Goal: Task Accomplishment & Management: Use online tool/utility

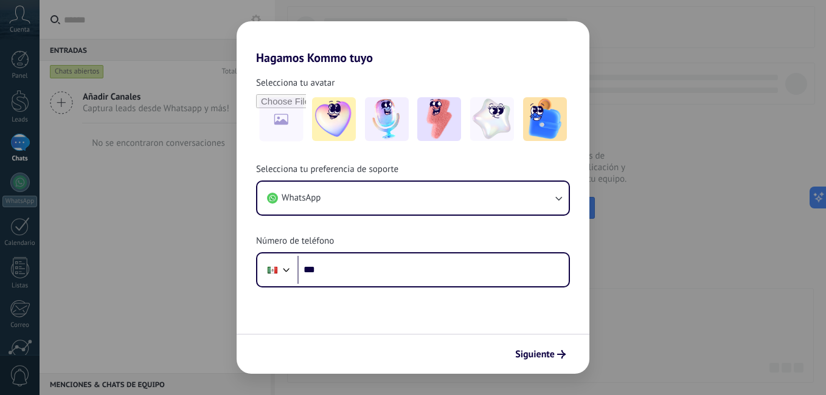
click at [386, 202] on button "WhatsApp" at bounding box center [413, 198] width 312 height 33
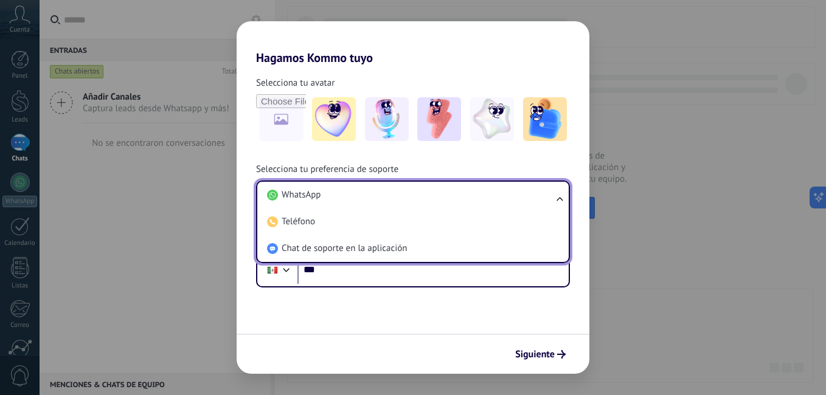
click at [386, 202] on li "WhatsApp" at bounding box center [410, 195] width 297 height 27
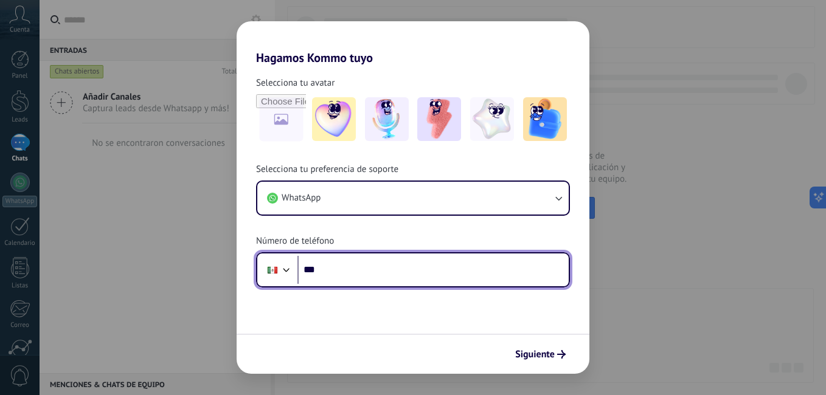
click at [388, 269] on input "***" at bounding box center [433, 270] width 271 height 28
type input "**********"
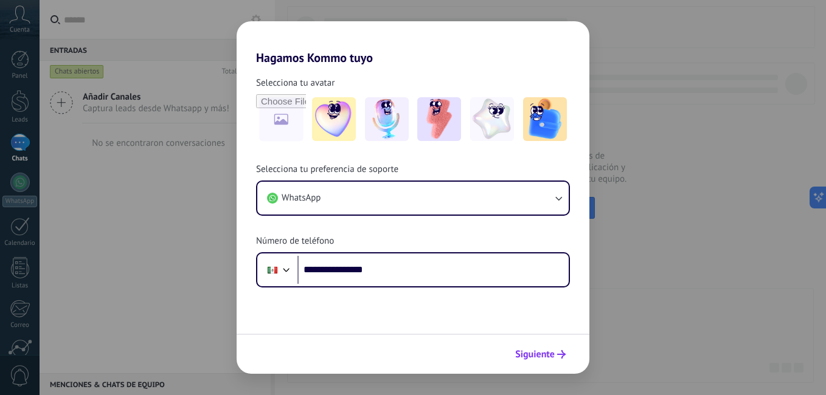
click at [558, 351] on icon "submit" at bounding box center [561, 354] width 9 height 9
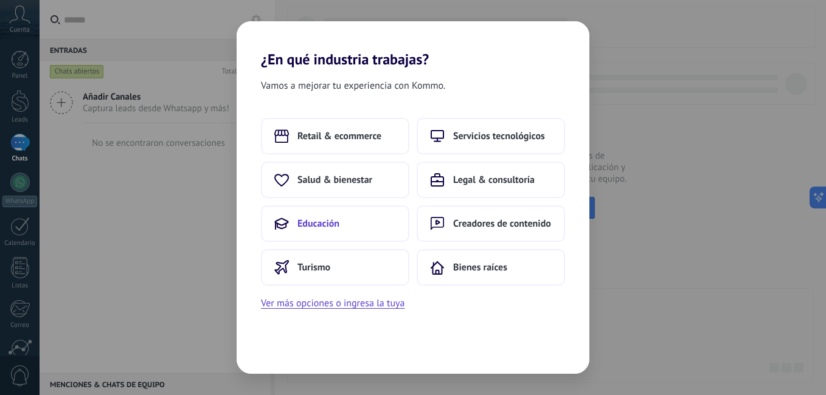
click at [327, 219] on span "Educación" at bounding box center [319, 224] width 42 height 12
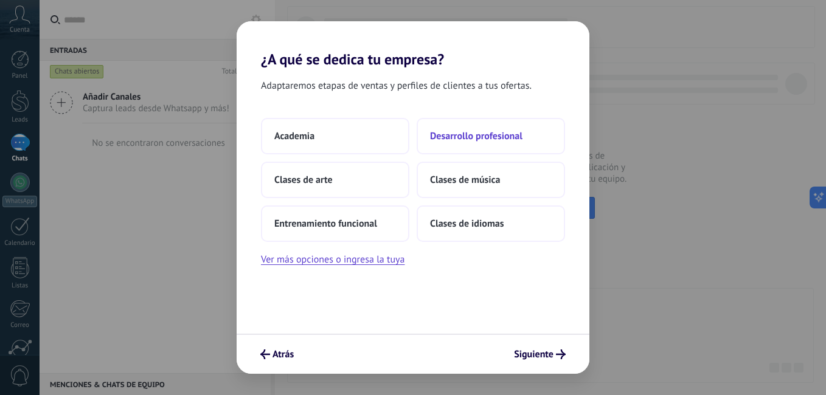
click at [497, 142] on span "Desarrollo profesional" at bounding box center [476, 136] width 92 height 12
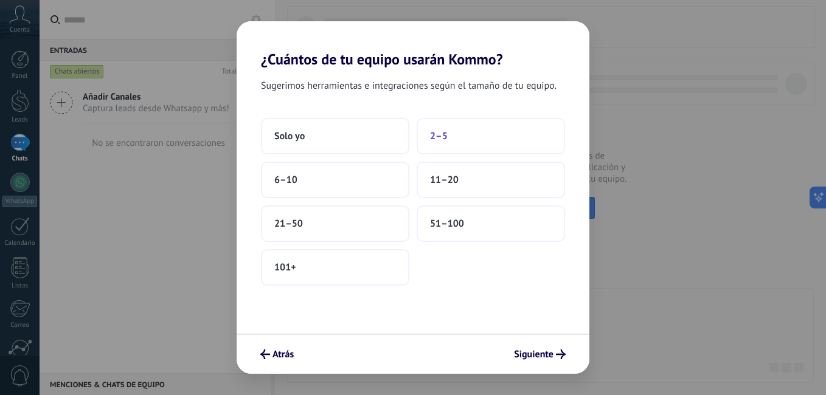
click at [445, 132] on span "2–5" at bounding box center [439, 136] width 18 height 12
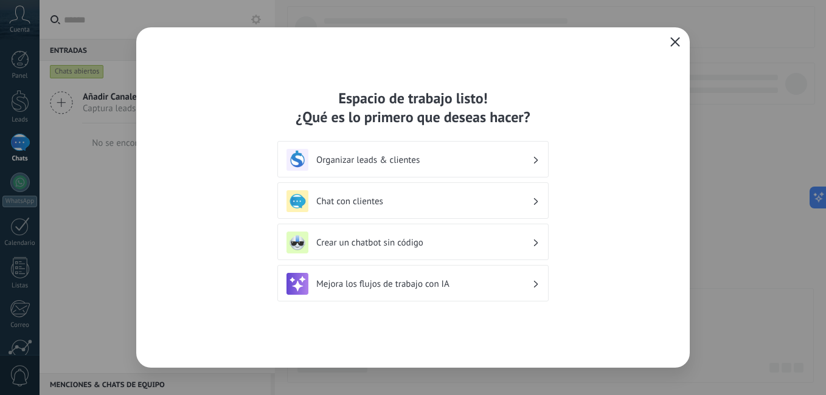
click at [408, 248] on h3 "Crear un chatbot sin código" at bounding box center [424, 243] width 216 height 12
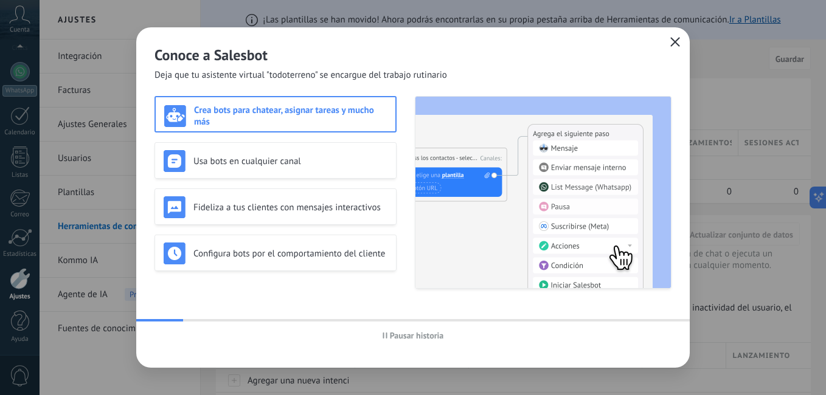
click at [680, 46] on icon "button" at bounding box center [675, 42] width 10 height 10
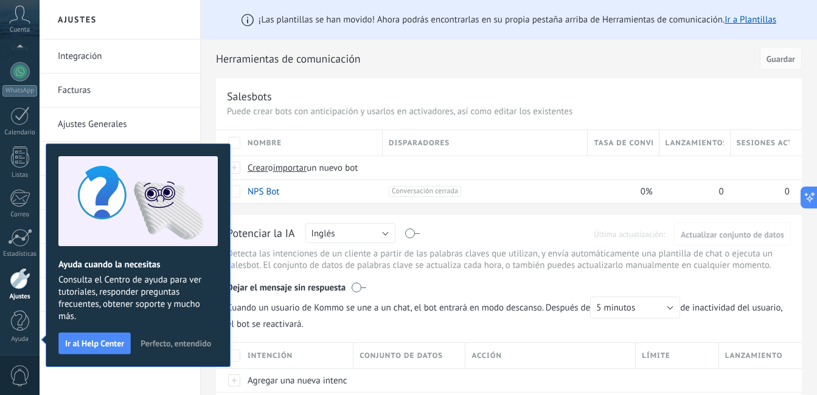
click at [12, 11] on icon at bounding box center [19, 14] width 21 height 18
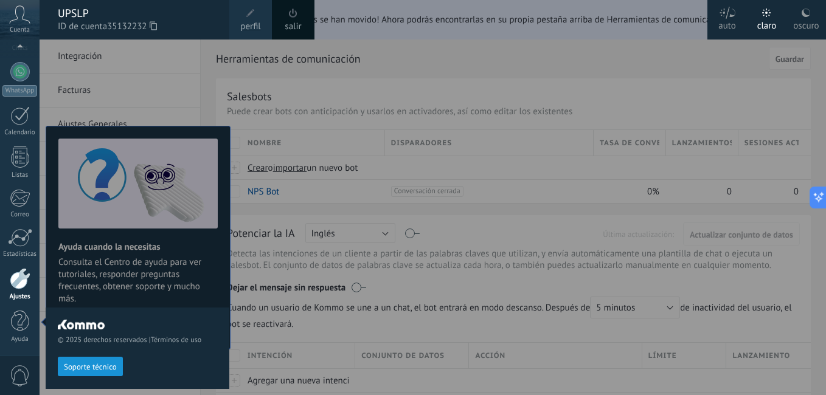
click at [793, 14] on div "oscuro" at bounding box center [806, 24] width 26 height 32
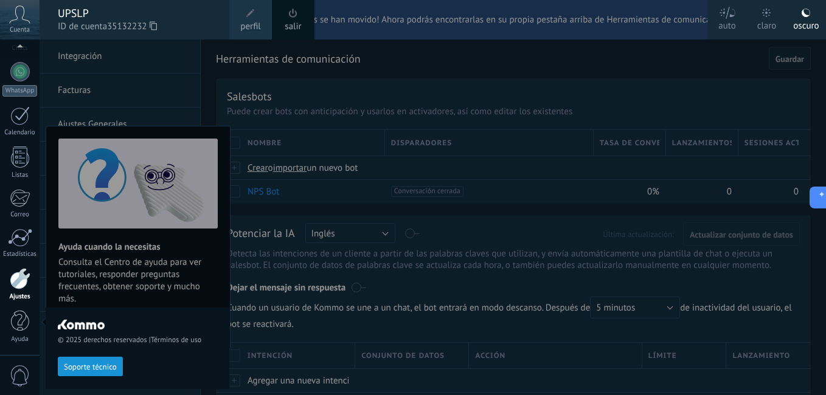
click at [16, 100] on div "Panel Leads Chats WhatsApp Clientes" at bounding box center [20, 148] width 40 height 416
click at [21, 214] on div "Correo" at bounding box center [19, 215] width 35 height 8
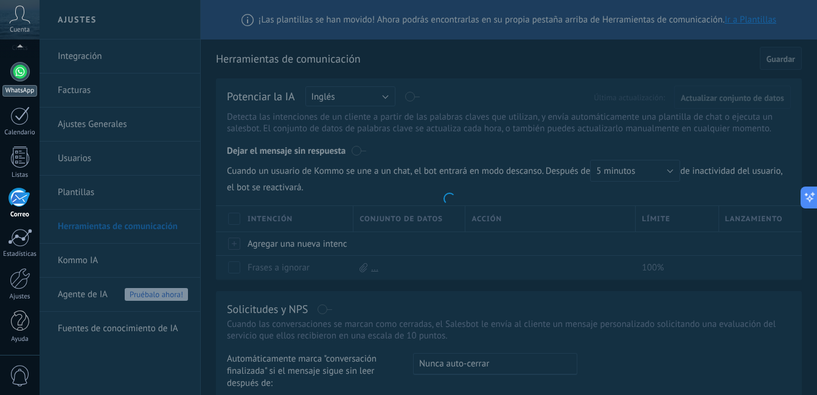
click at [27, 66] on div at bounding box center [19, 71] width 19 height 19
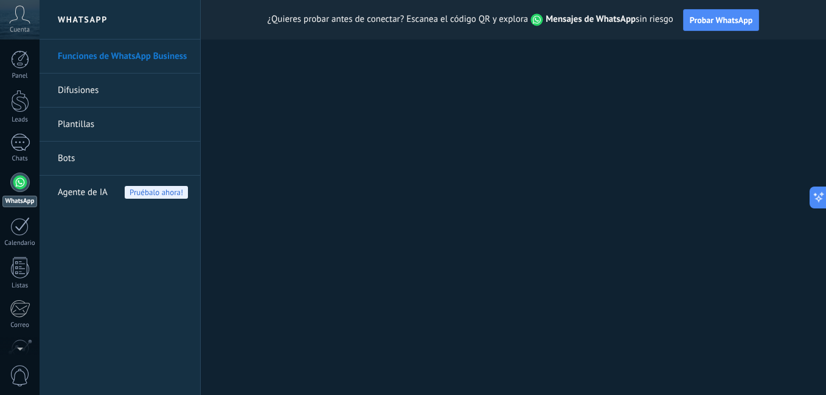
click at [82, 155] on link "Bots" at bounding box center [123, 159] width 130 height 34
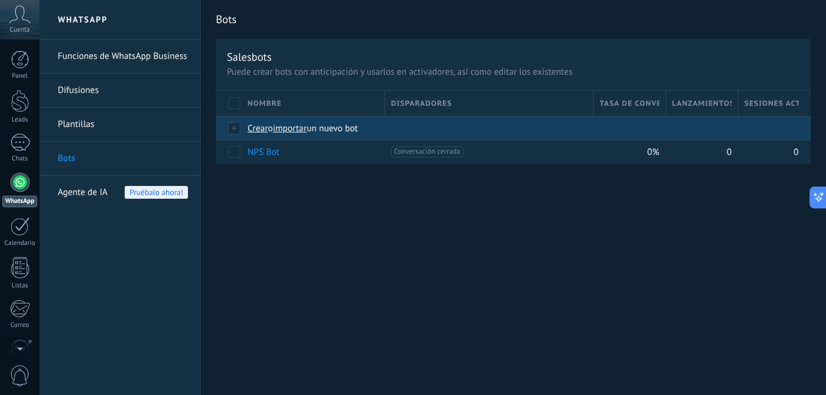
click at [291, 129] on span "importar" at bounding box center [290, 129] width 34 height 12
click at [0, 0] on input "importar un nuevo bot" at bounding box center [0, 0] width 0 height 0
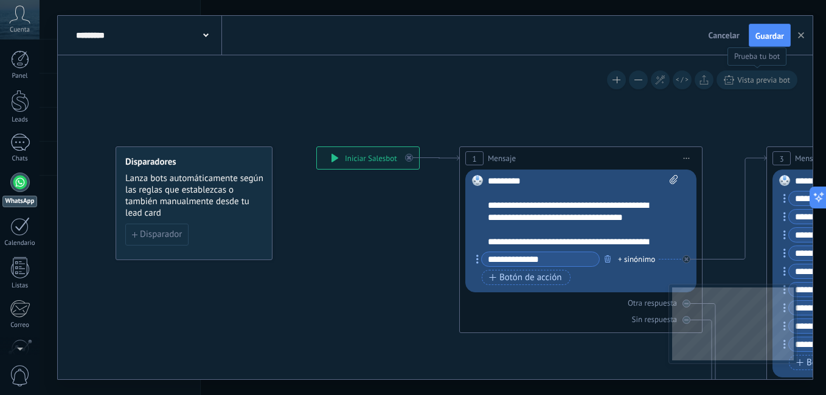
click at [747, 82] on span "Vista previa bot" at bounding box center [763, 80] width 53 height 10
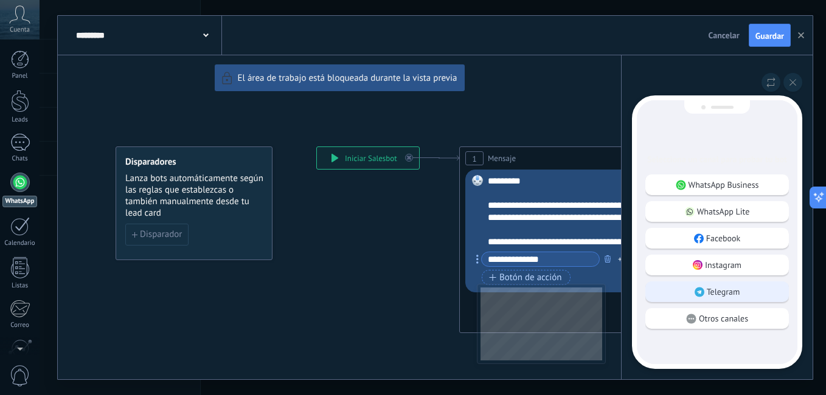
click at [721, 293] on p "Telegram" at bounding box center [723, 292] width 33 height 11
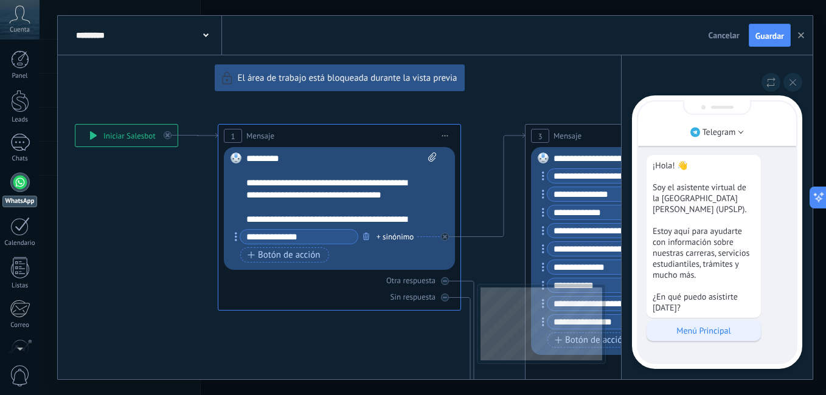
click at [712, 335] on p "Menú Principal" at bounding box center [704, 330] width 102 height 11
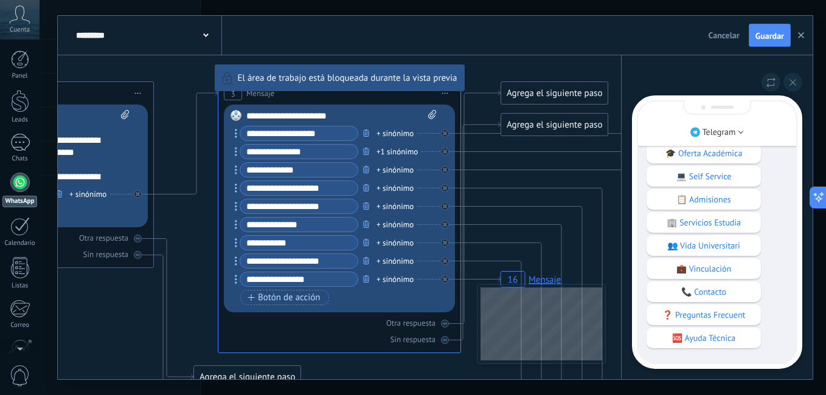
click at [12, 9] on icon at bounding box center [19, 14] width 21 height 18
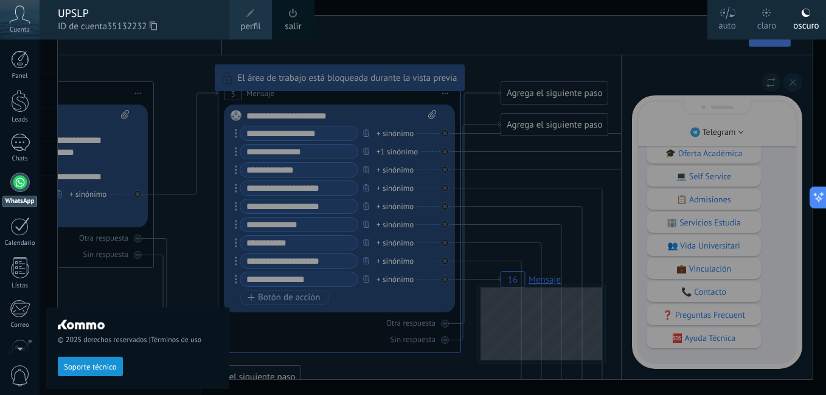
click at [23, 175] on div at bounding box center [19, 182] width 19 height 19
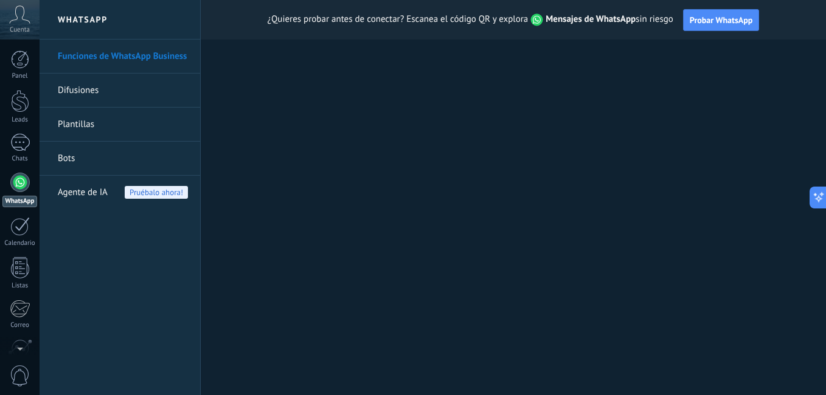
click at [82, 165] on link "Bots" at bounding box center [123, 159] width 130 height 34
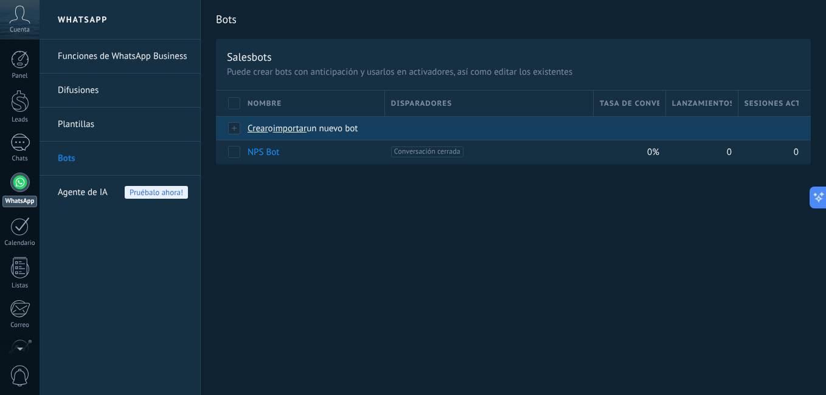
click at [294, 131] on span "importar" at bounding box center [290, 129] width 34 height 12
click at [0, 0] on input "importar un nuevo bot" at bounding box center [0, 0] width 0 height 0
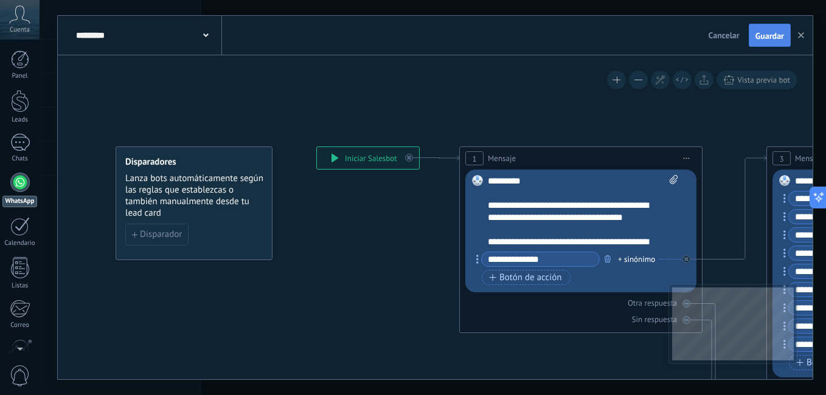
click at [768, 40] on span "Guardar" at bounding box center [770, 36] width 29 height 9
click at [799, 38] on use "button" at bounding box center [801, 35] width 6 height 6
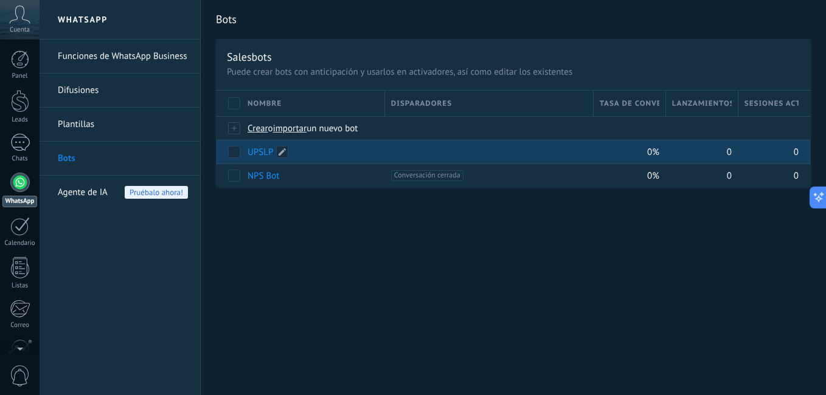
click at [268, 151] on link "UPSLP" at bounding box center [261, 153] width 26 height 12
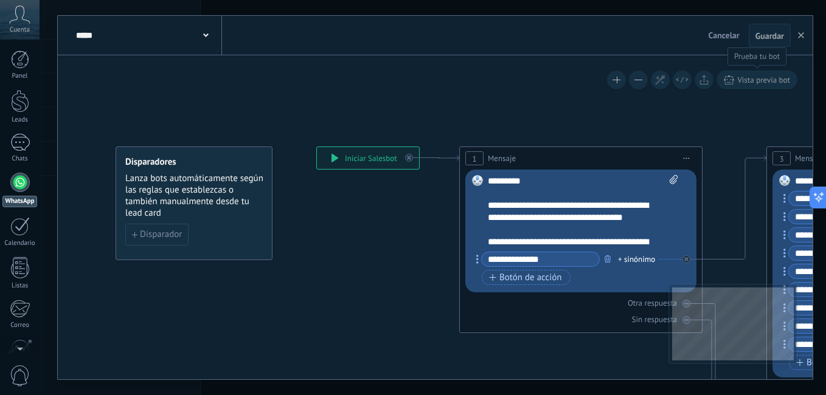
click at [752, 82] on span "Vista previa bot" at bounding box center [763, 80] width 53 height 10
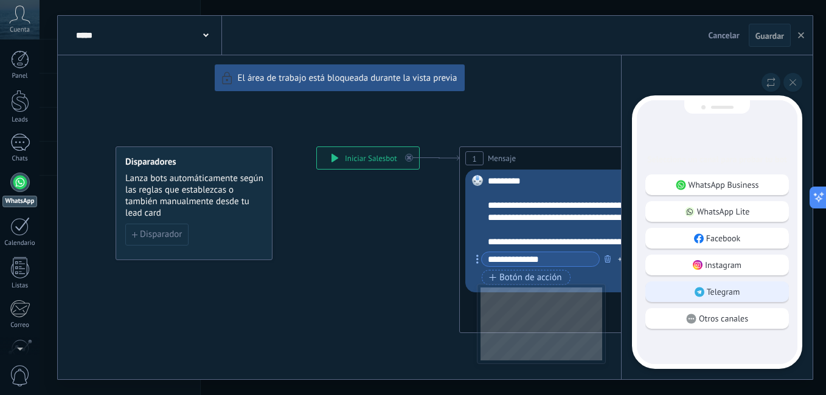
click at [739, 298] on div "Telegram" at bounding box center [718, 292] width 144 height 21
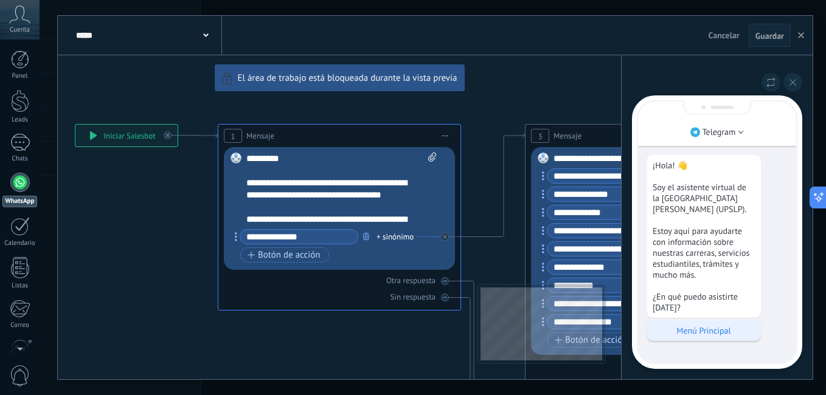
click at [717, 336] on p "Menú Principal" at bounding box center [704, 330] width 102 height 11
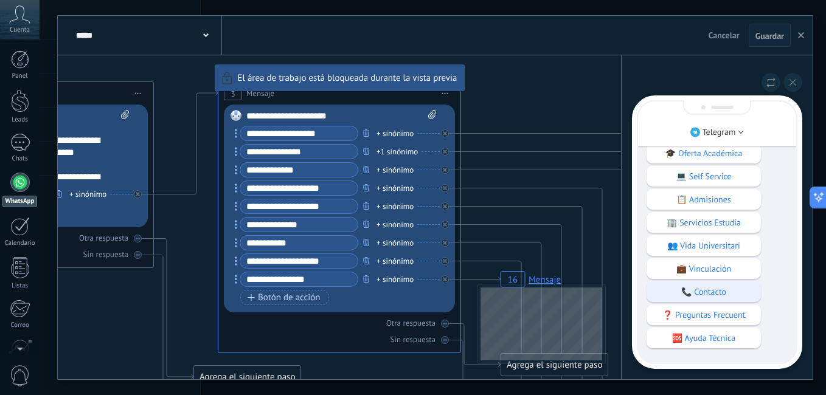
click at [721, 287] on p "📞 Contacto" at bounding box center [704, 292] width 102 height 11
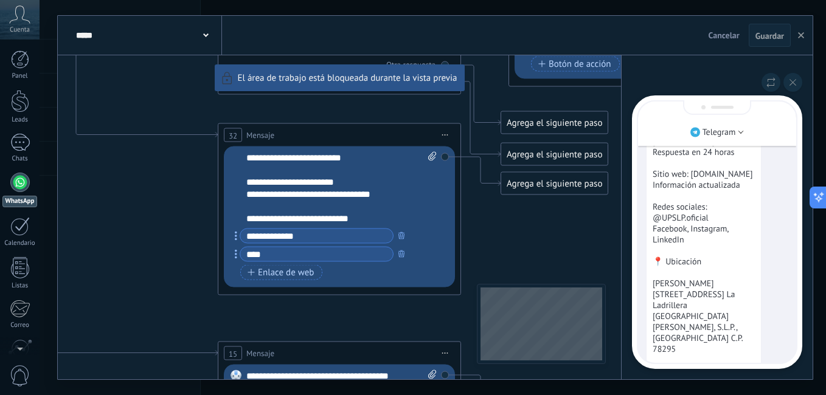
scroll to position [-365, 0]
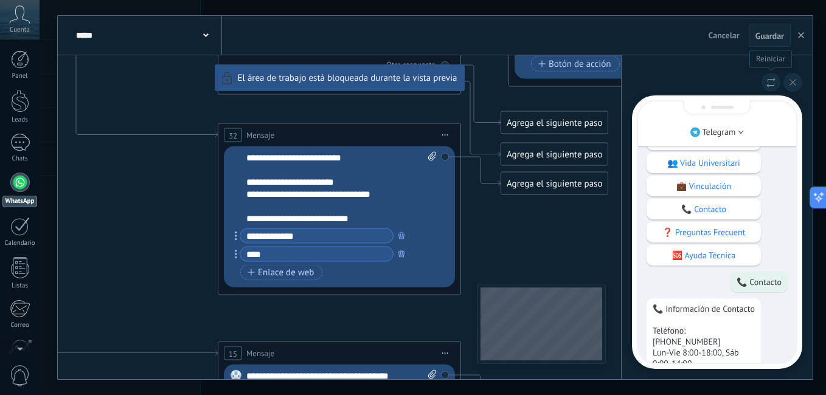
click at [771, 74] on button at bounding box center [771, 82] width 19 height 19
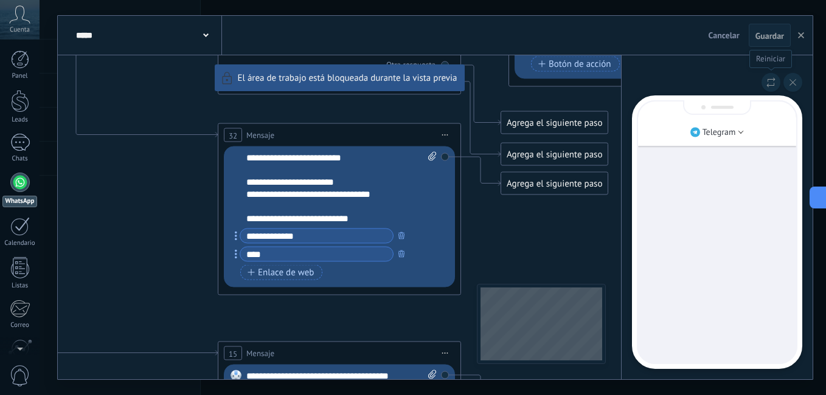
scroll to position [0, 0]
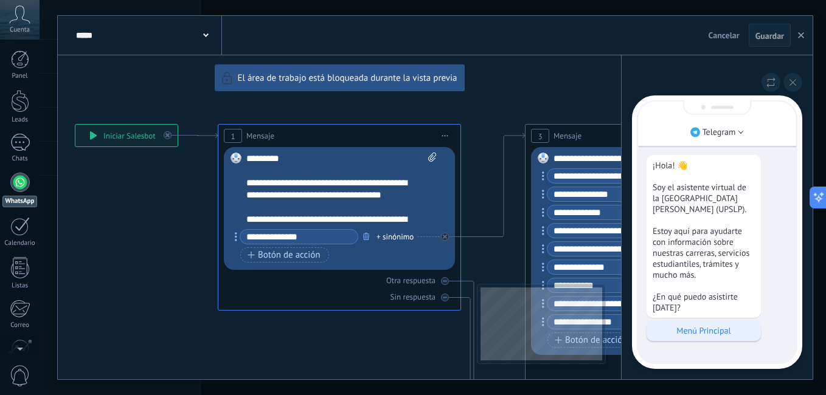
click at [697, 338] on div "Menú Principal" at bounding box center [704, 331] width 114 height 21
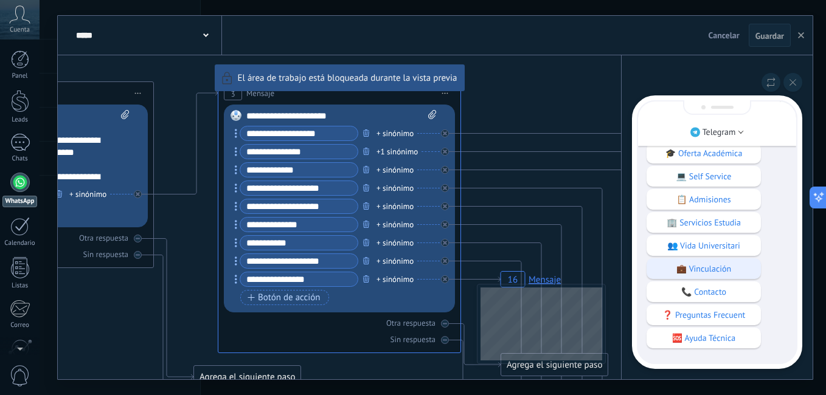
click at [715, 273] on div "💼 Vinculación" at bounding box center [704, 269] width 114 height 21
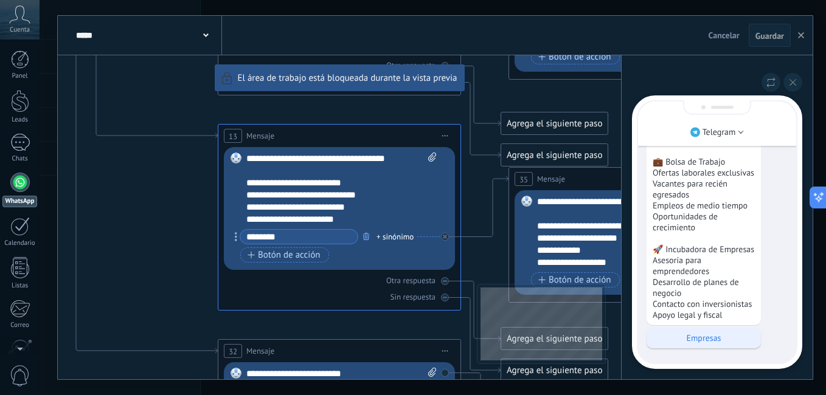
click at [701, 342] on p "Empresas" at bounding box center [704, 338] width 102 height 11
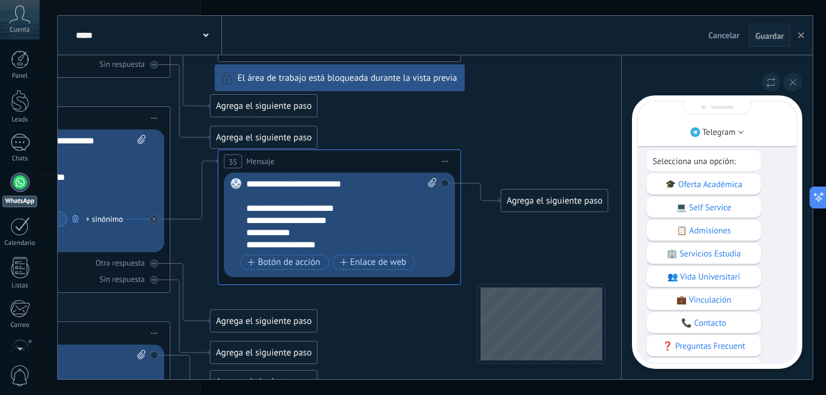
scroll to position [-778, 0]
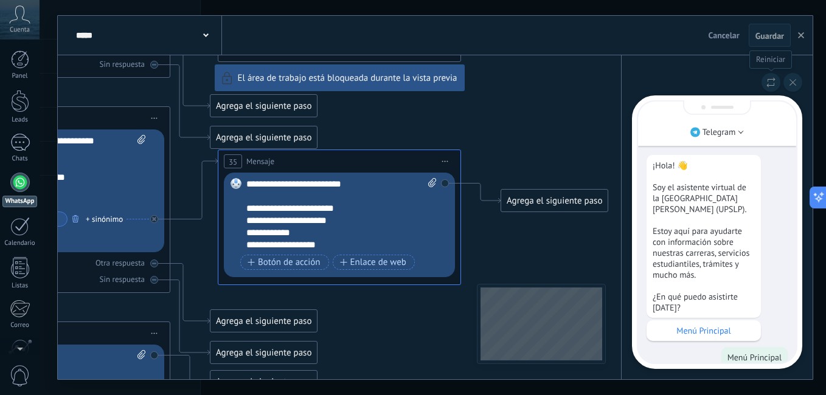
click at [772, 84] on icon at bounding box center [771, 82] width 9 height 10
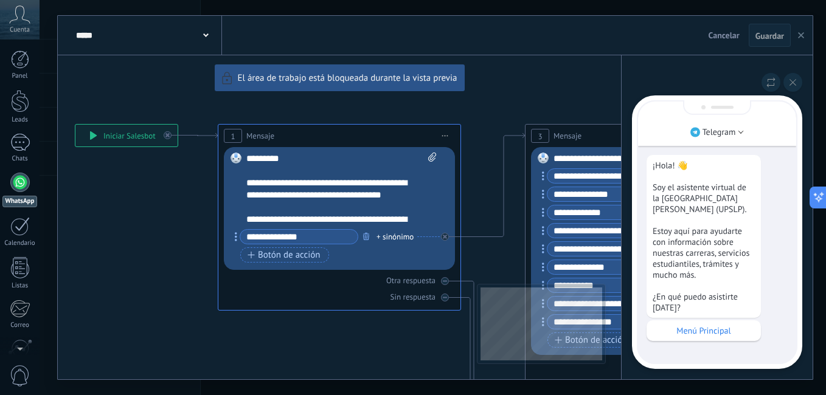
click at [808, 31] on button "button" at bounding box center [801, 35] width 18 height 23
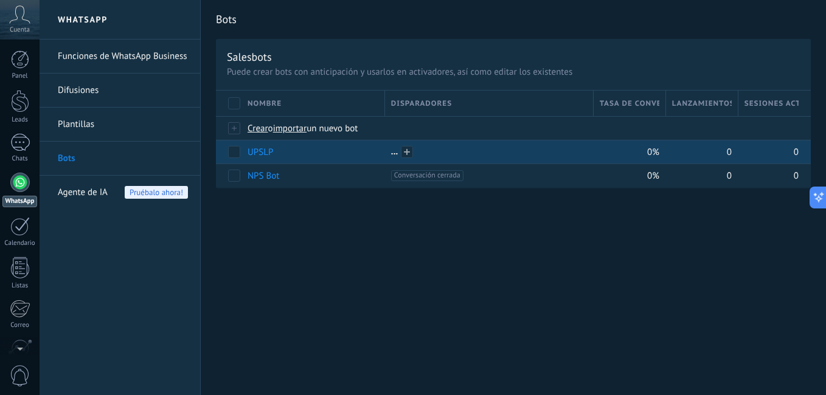
click at [394, 155] on div at bounding box center [489, 152] width 196 height 11
click at [408, 150] on span at bounding box center [407, 152] width 12 height 12
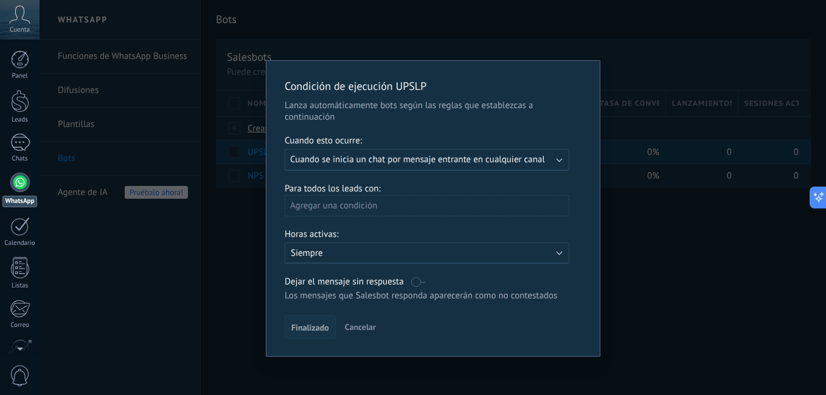
click at [300, 331] on span "Finalizado" at bounding box center [310, 328] width 38 height 9
click at [412, 285] on label at bounding box center [418, 282] width 15 height 12
click at [314, 325] on span "Finalizado" at bounding box center [310, 328] width 38 height 9
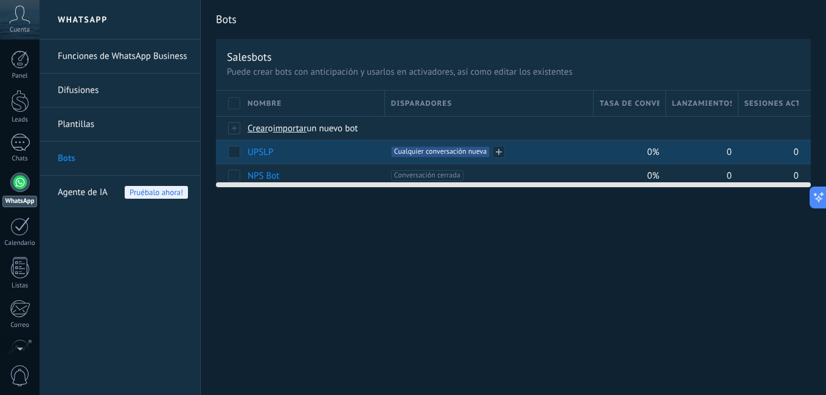
click at [468, 151] on span "Cualquier conversación nueva +0" at bounding box center [440, 152] width 99 height 11
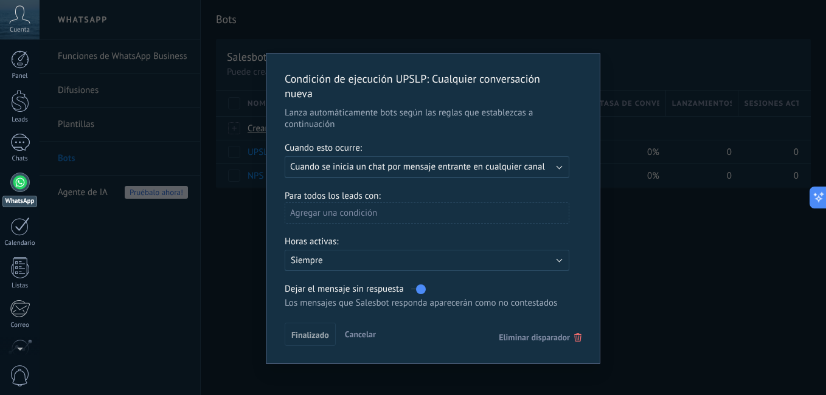
click at [668, 237] on div "Condición de ejecución UPSLP : Cualquier conversación nueva Lanza automáticamen…" at bounding box center [433, 197] width 787 height 395
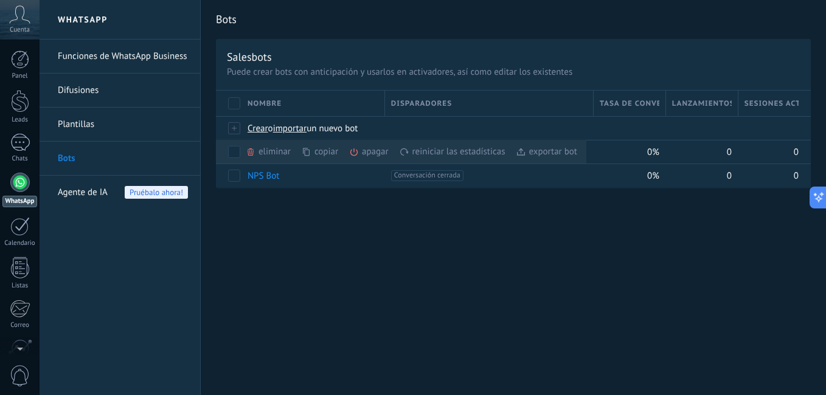
click at [323, 277] on div "Bots Salesbots Puede crear bots con anticipación y usarlos en activadores, así …" at bounding box center [513, 197] width 625 height 395
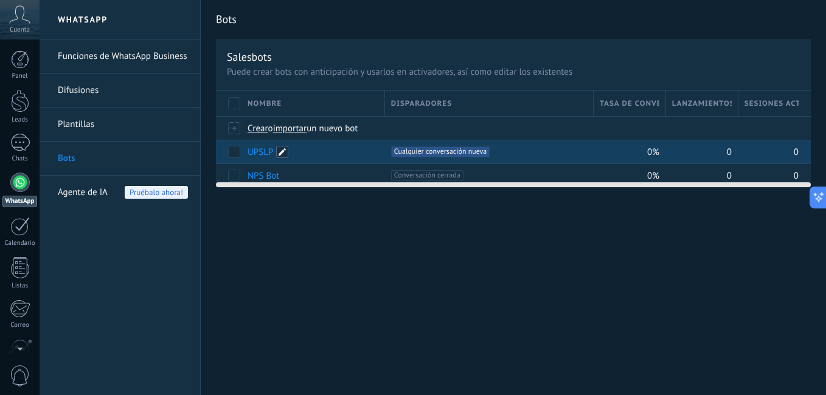
click at [277, 153] on span at bounding box center [282, 152] width 12 height 12
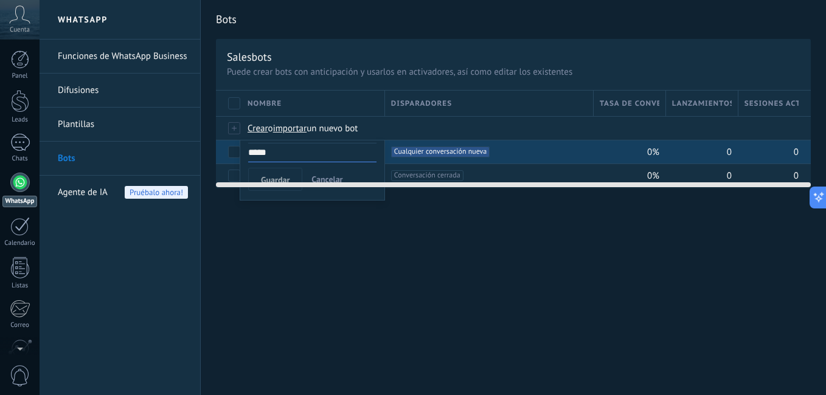
click at [276, 235] on div "Bots Salesbots Puede crear bots con anticipación y usarlos en activadores, así …" at bounding box center [513, 197] width 625 height 395
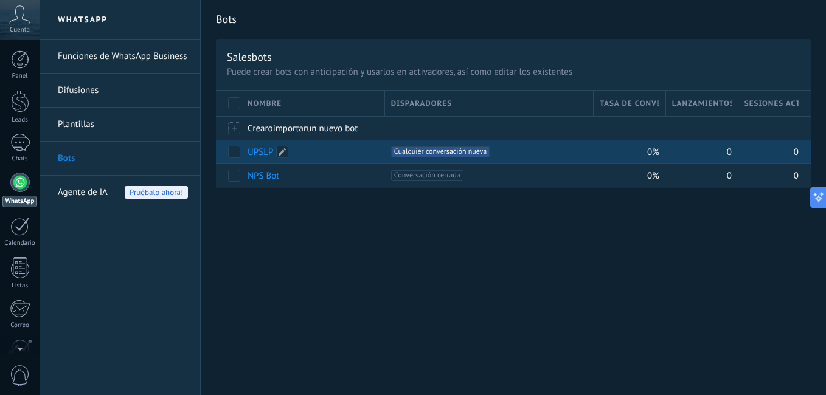
click at [352, 155] on div "UPSLP" at bounding box center [310, 152] width 137 height 23
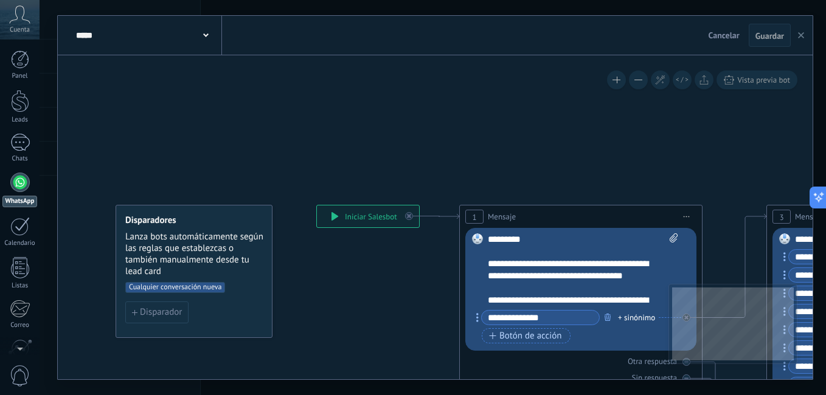
click at [801, 38] on icon "button" at bounding box center [801, 35] width 6 height 6
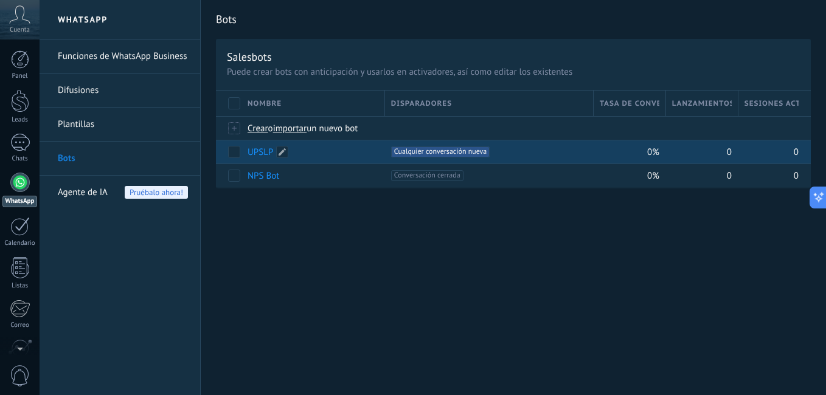
click at [269, 151] on link "UPSLP" at bounding box center [261, 153] width 26 height 12
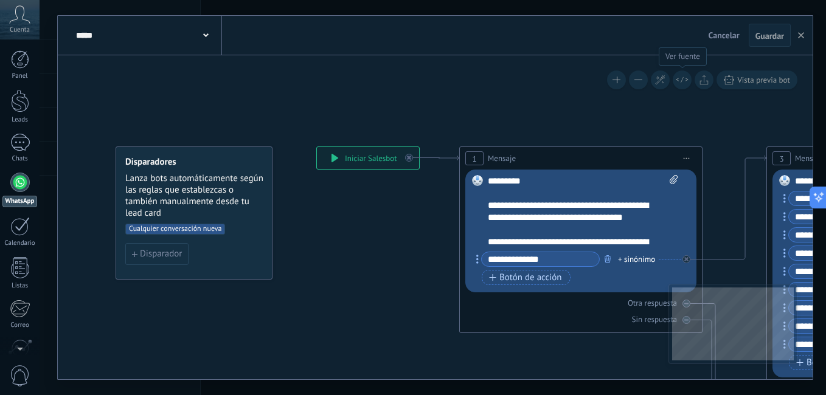
click at [678, 78] on icon at bounding box center [682, 80] width 13 height 7
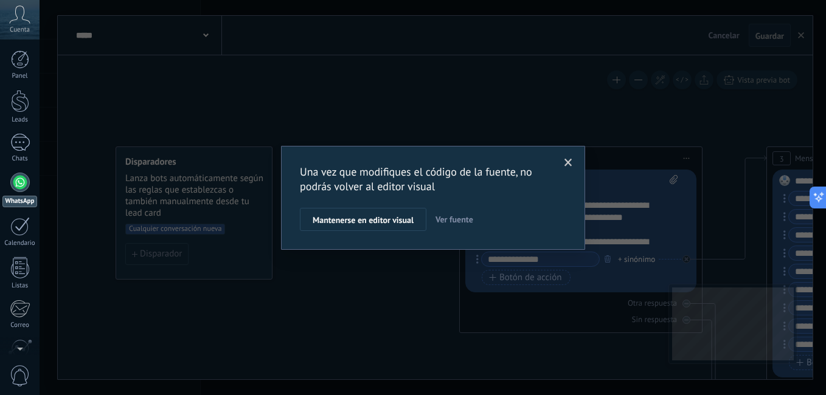
click at [573, 158] on span at bounding box center [569, 163] width 20 height 21
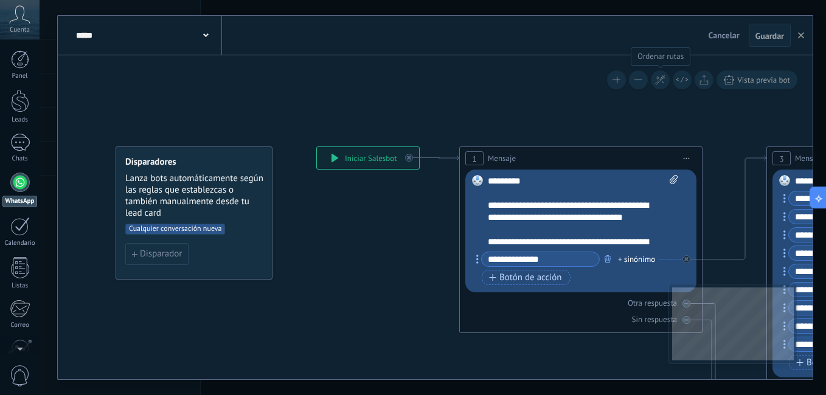
click at [657, 82] on icon at bounding box center [660, 80] width 10 height 10
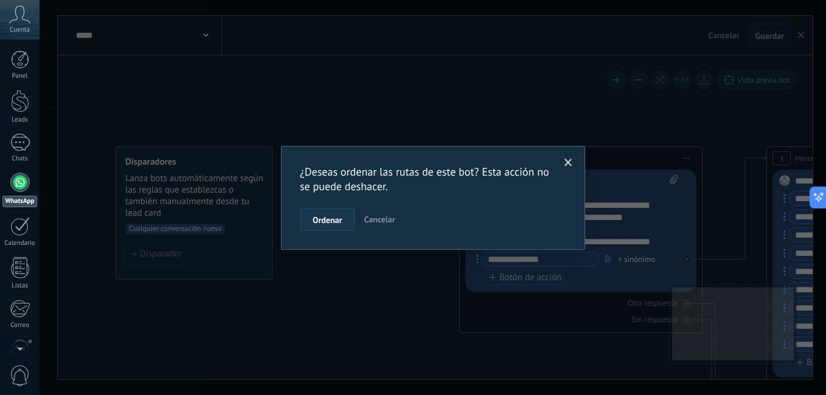
click at [328, 223] on span "Ordenar" at bounding box center [327, 220] width 29 height 9
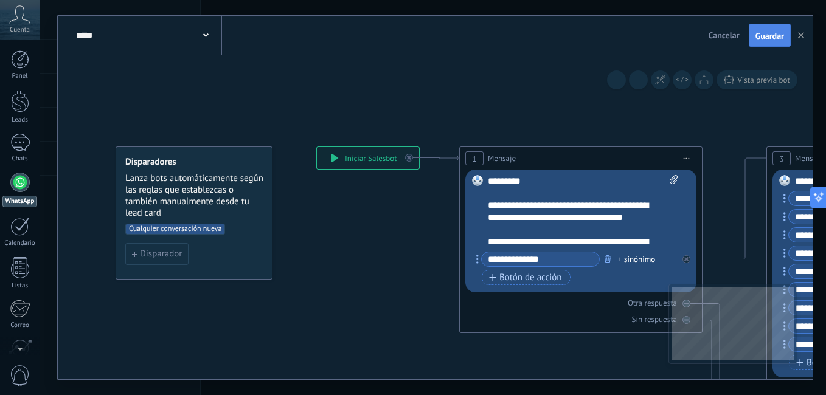
click at [764, 32] on span "Guardar" at bounding box center [770, 36] width 29 height 9
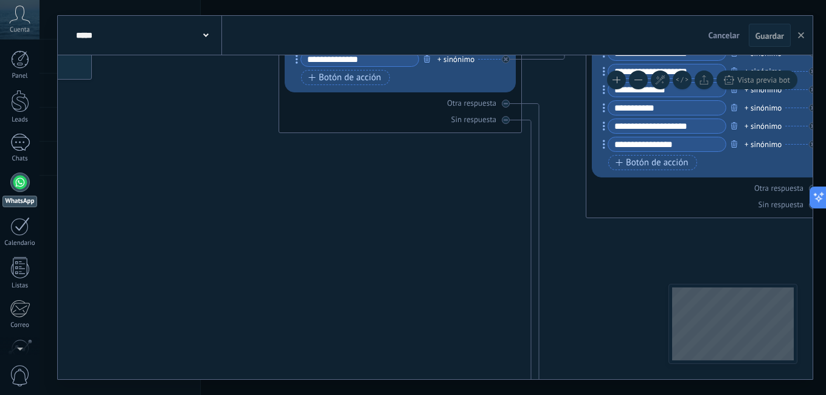
drag, startPoint x: 596, startPoint y: 266, endPoint x: 237, endPoint y: 248, distance: 359.4
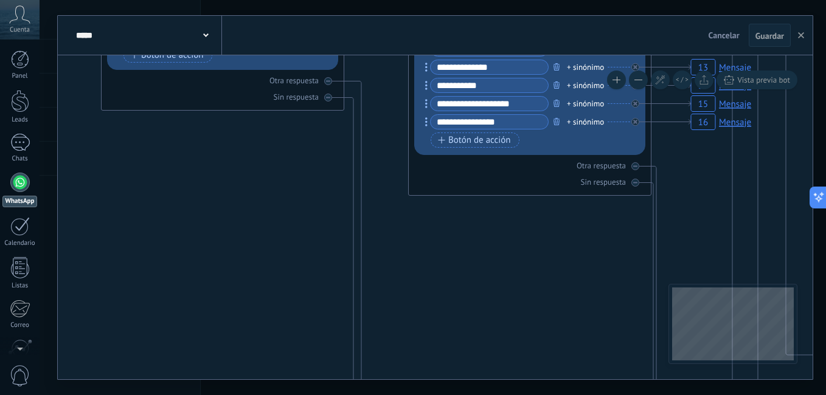
drag, startPoint x: 526, startPoint y: 278, endPoint x: 229, endPoint y: 228, distance: 300.5
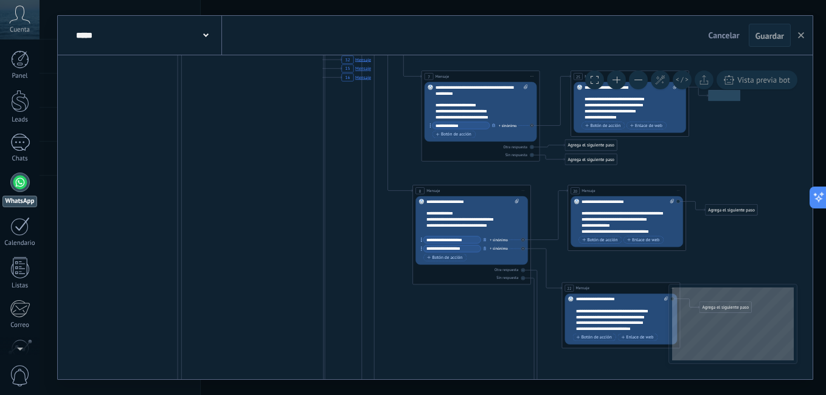
drag, startPoint x: 489, startPoint y: 201, endPoint x: 399, endPoint y: 375, distance: 196.5
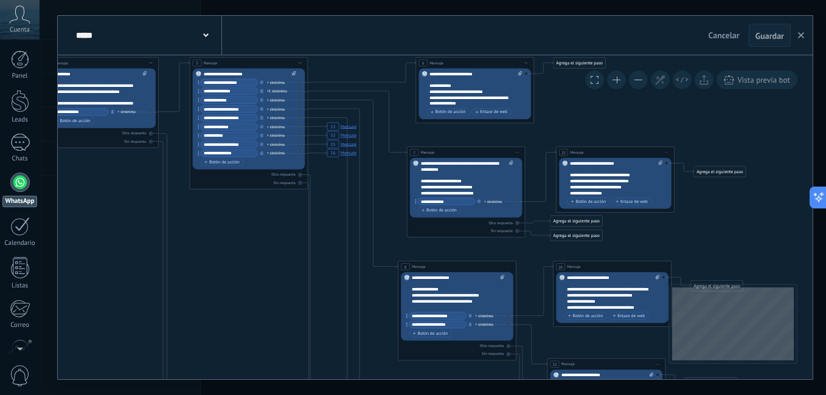
drag, startPoint x: 381, startPoint y: 198, endPoint x: 369, endPoint y: 330, distance: 132.0
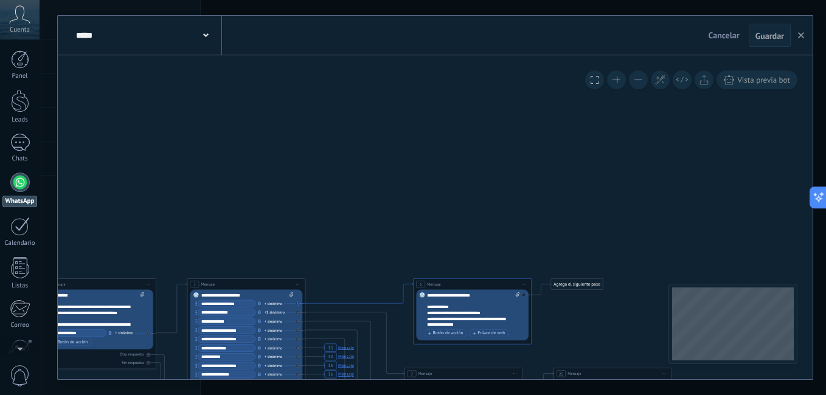
drag, startPoint x: 379, startPoint y: 149, endPoint x: 419, endPoint y: 86, distance: 74.6
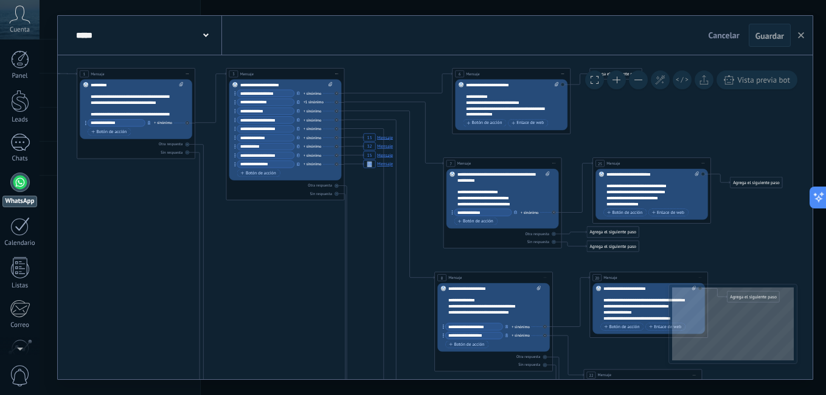
drag, startPoint x: 371, startPoint y: 285, endPoint x: 348, endPoint y: 82, distance: 204.5
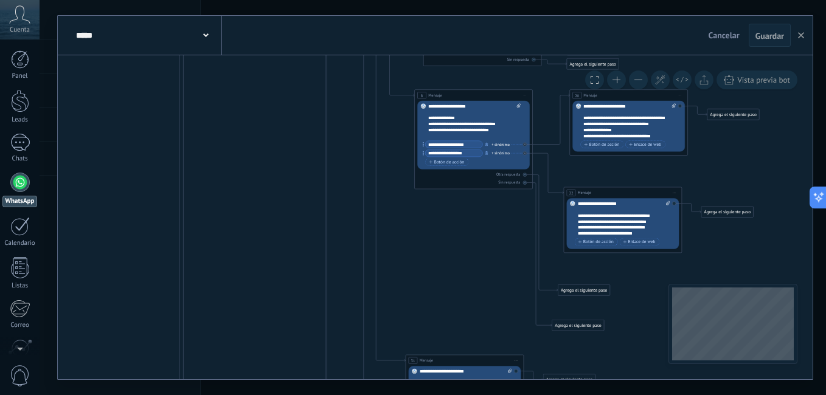
drag, startPoint x: 347, startPoint y: 284, endPoint x: 377, endPoint y: 57, distance: 228.8
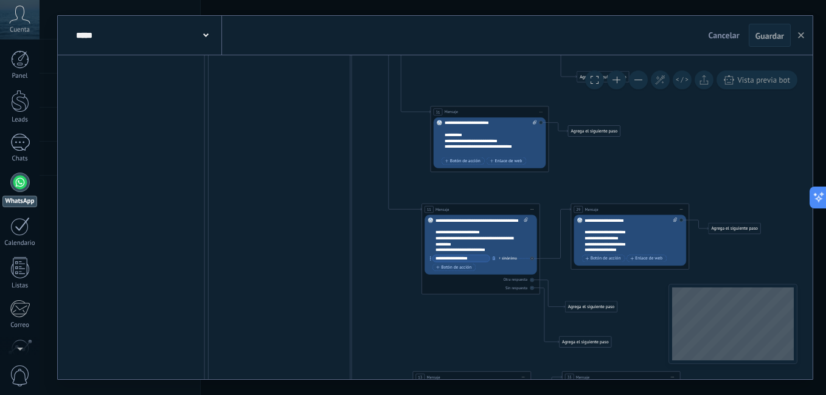
drag, startPoint x: 371, startPoint y: 190, endPoint x: 243, endPoint y: 12, distance: 219.3
click at [250, 15] on div "**********" at bounding box center [433, 197] width 787 height 395
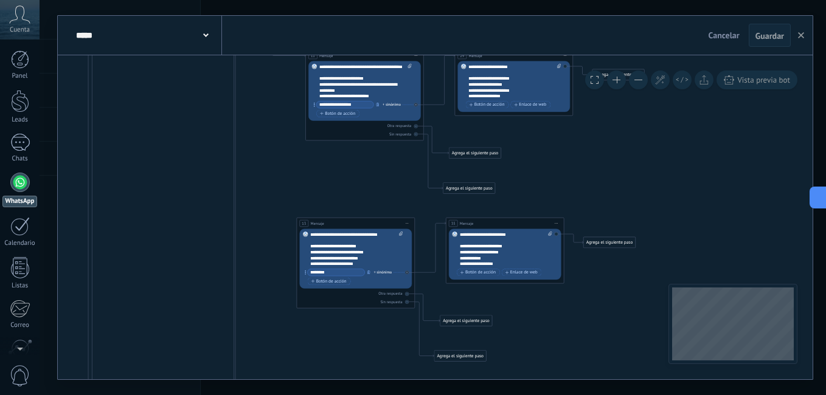
drag, startPoint x: 450, startPoint y: 232, endPoint x: 295, endPoint y: 176, distance: 164.6
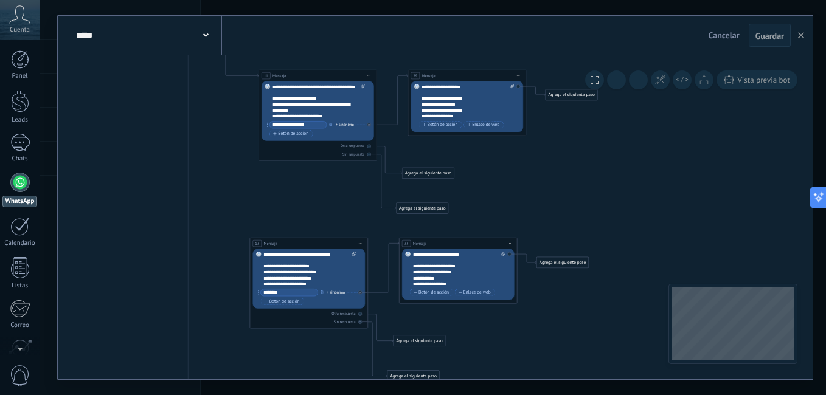
drag, startPoint x: 585, startPoint y: 158, endPoint x: 288, endPoint y: 256, distance: 312.5
click at [384, 228] on icon "13 Mensaje 32 Mensaje 15 Mensaje 16 Mensaje" at bounding box center [226, 154] width 1051 height 1598
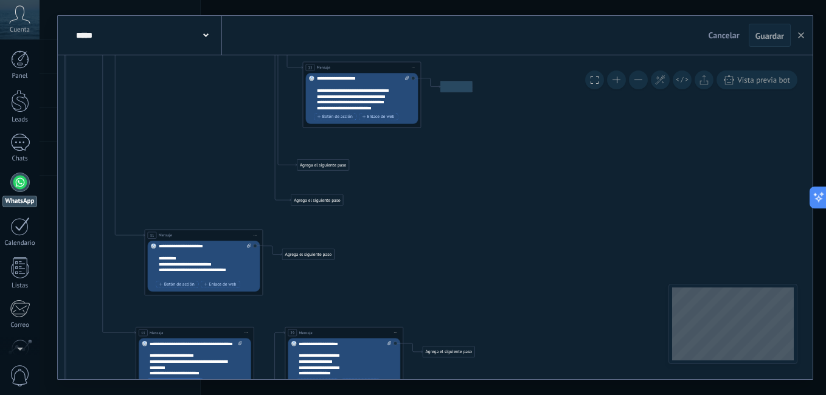
drag, startPoint x: 464, startPoint y: 170, endPoint x: 513, endPoint y: 391, distance: 226.3
click at [510, 391] on div "**********" at bounding box center [433, 197] width 787 height 395
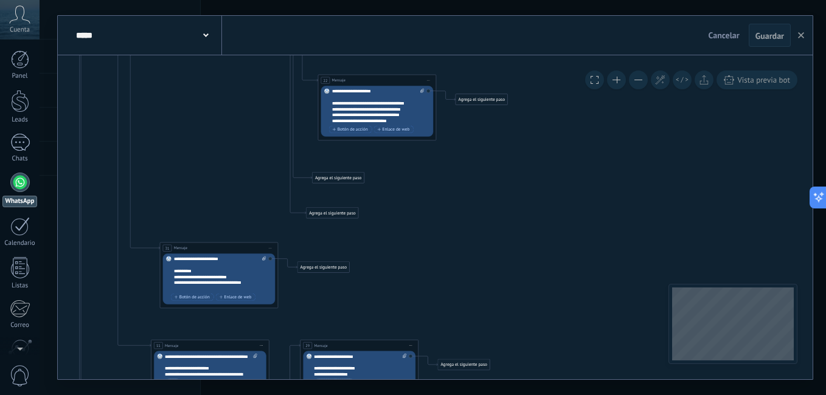
drag, startPoint x: 477, startPoint y: 117, endPoint x: 430, endPoint y: 309, distance: 197.3
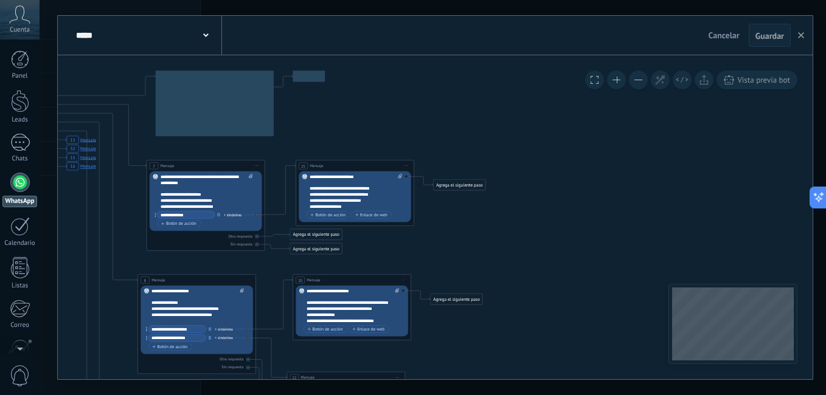
drag, startPoint x: 445, startPoint y: 181, endPoint x: 465, endPoint y: 341, distance: 161.8
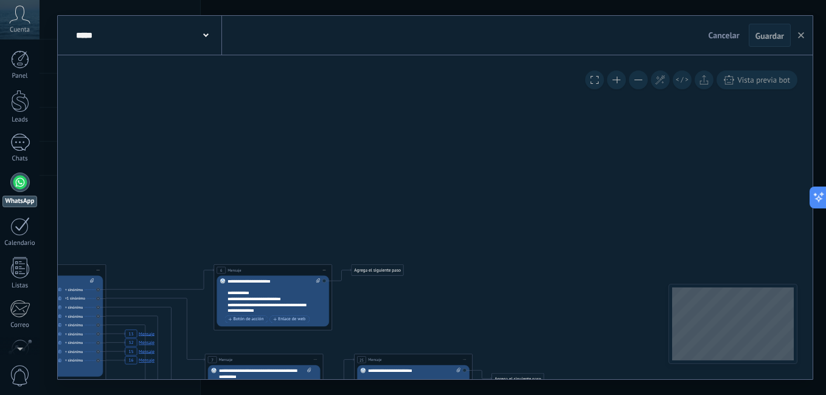
drag, startPoint x: 435, startPoint y: 117, endPoint x: 492, endPoint y: 270, distance: 162.3
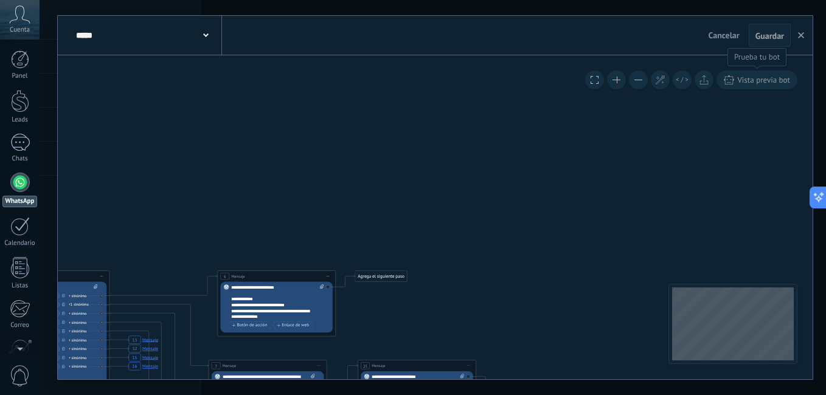
click at [751, 84] on span "Vista previa bot" at bounding box center [763, 80] width 53 height 10
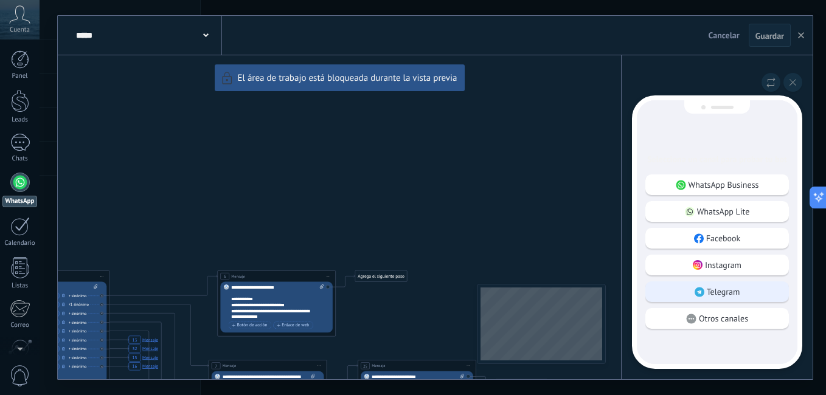
click at [739, 284] on div "Telegram" at bounding box center [718, 292] width 144 height 21
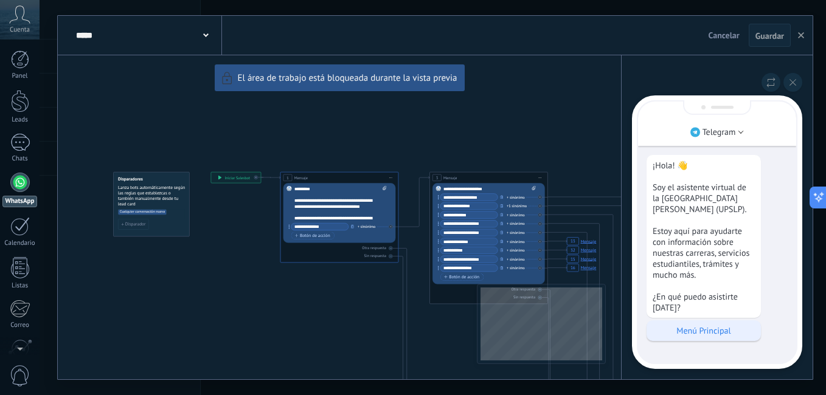
click at [701, 335] on p "Menú Principal" at bounding box center [704, 330] width 102 height 11
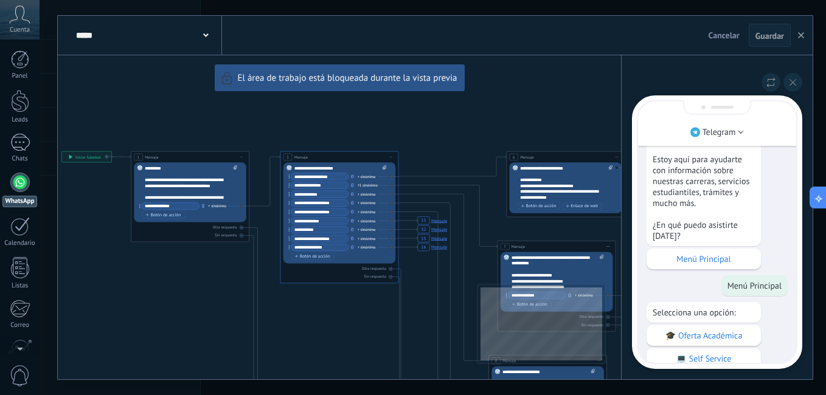
scroll to position [-61, 0]
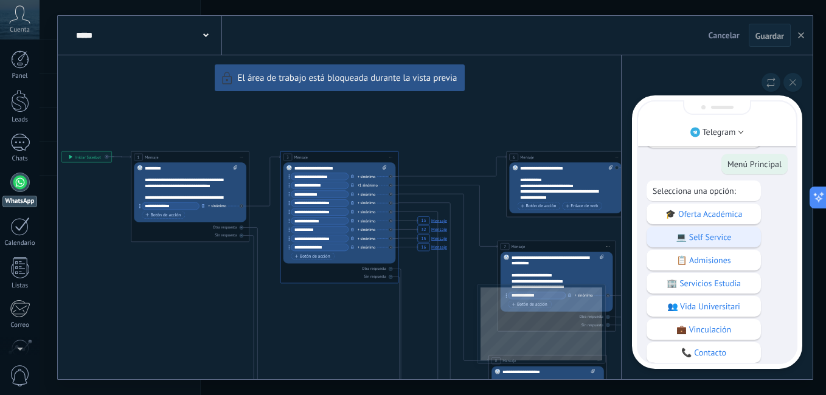
click at [708, 240] on div "💻 Self Service" at bounding box center [704, 237] width 114 height 21
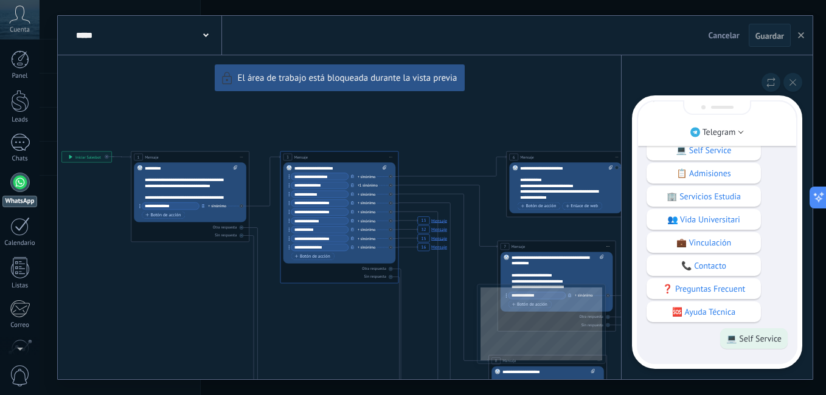
scroll to position [0, 0]
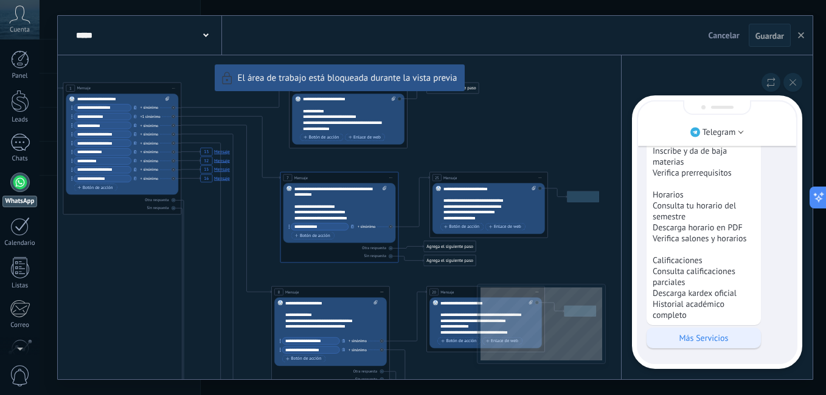
click at [672, 336] on p "Más Servicios" at bounding box center [704, 338] width 102 height 11
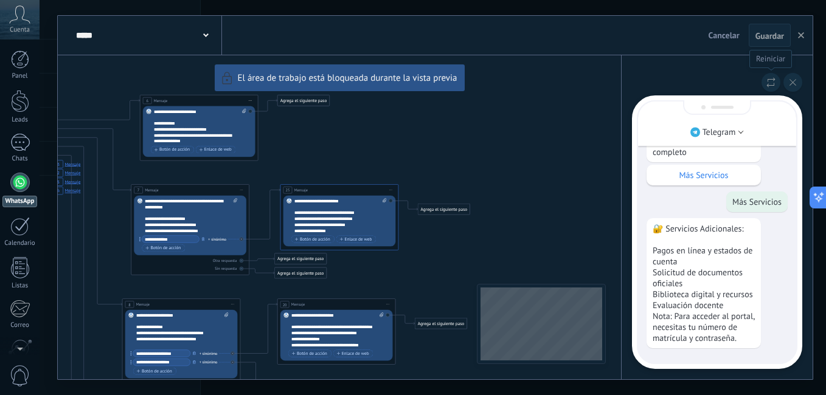
click at [768, 78] on icon at bounding box center [771, 82] width 9 height 10
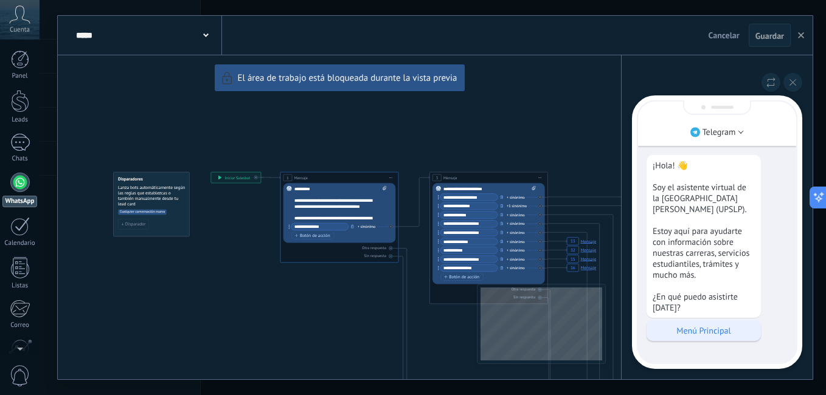
click at [697, 339] on div "Menú Principal" at bounding box center [704, 331] width 114 height 21
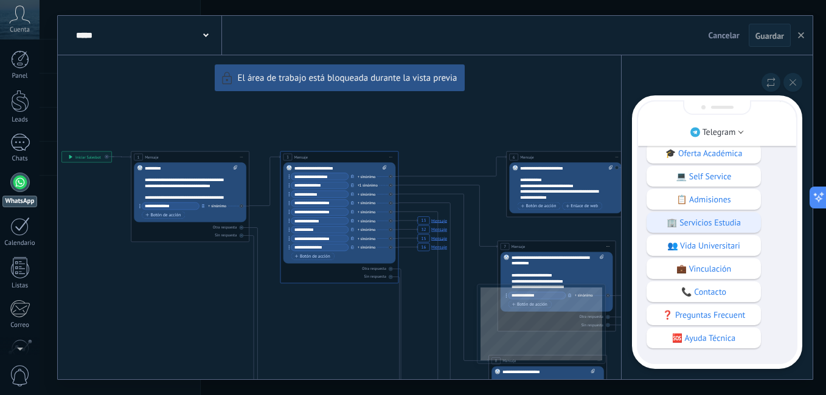
click at [725, 220] on p "🏢 Servicios Estudia" at bounding box center [704, 222] width 102 height 11
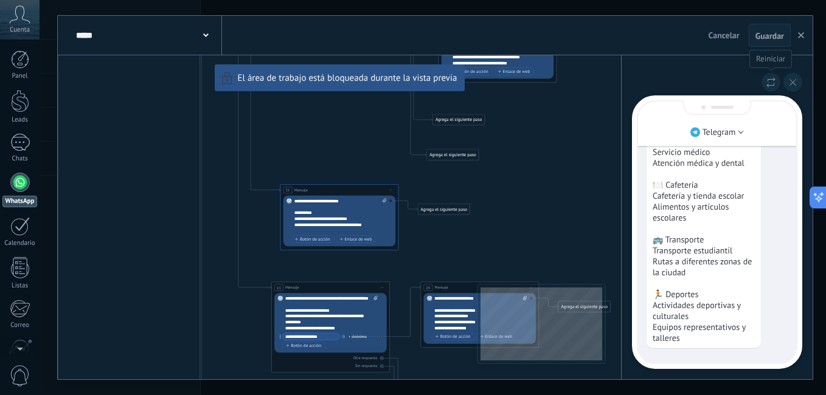
click at [774, 74] on button at bounding box center [771, 82] width 19 height 19
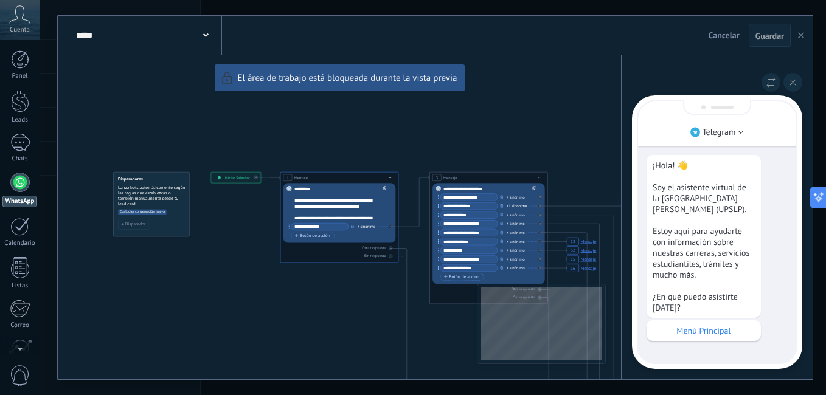
click at [798, 32] on button "button" at bounding box center [801, 35] width 18 height 23
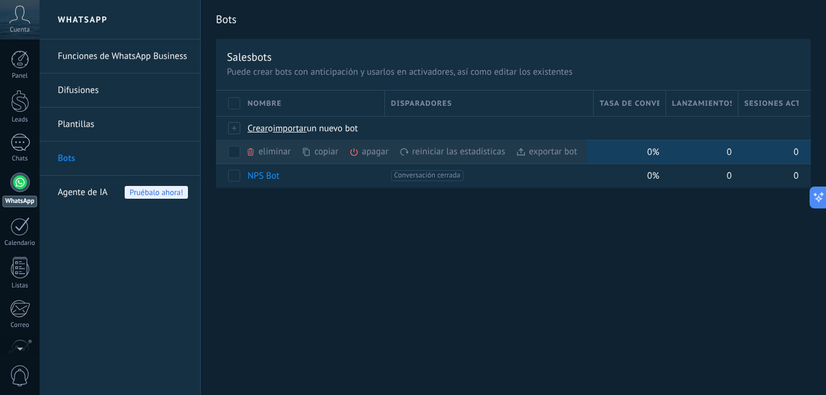
click at [787, 156] on div "0" at bounding box center [769, 152] width 60 height 23
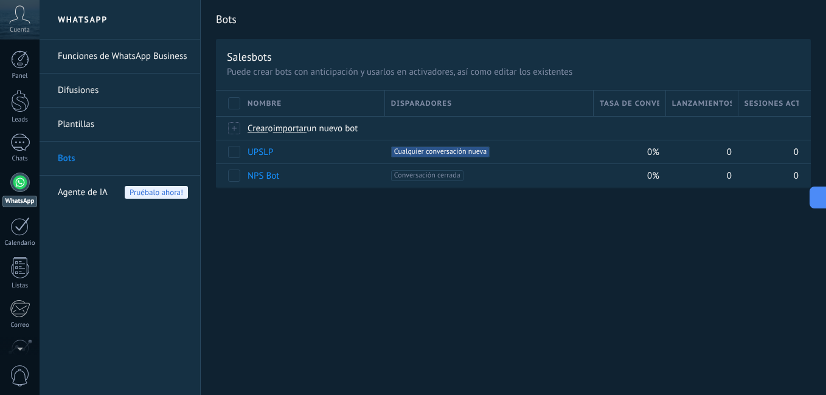
click at [102, 56] on link "Funciones de WhatsApp Business" at bounding box center [123, 57] width 130 height 34
